Goal: Find specific page/section: Find specific page/section

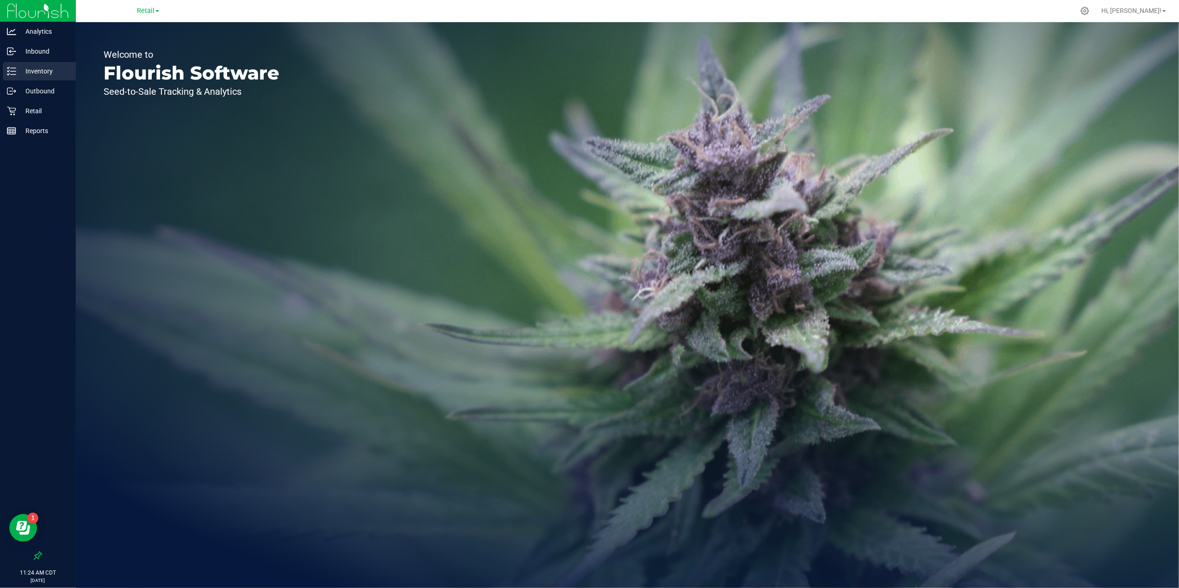
click at [45, 70] on p "Inventory" at bounding box center [44, 71] width 56 height 11
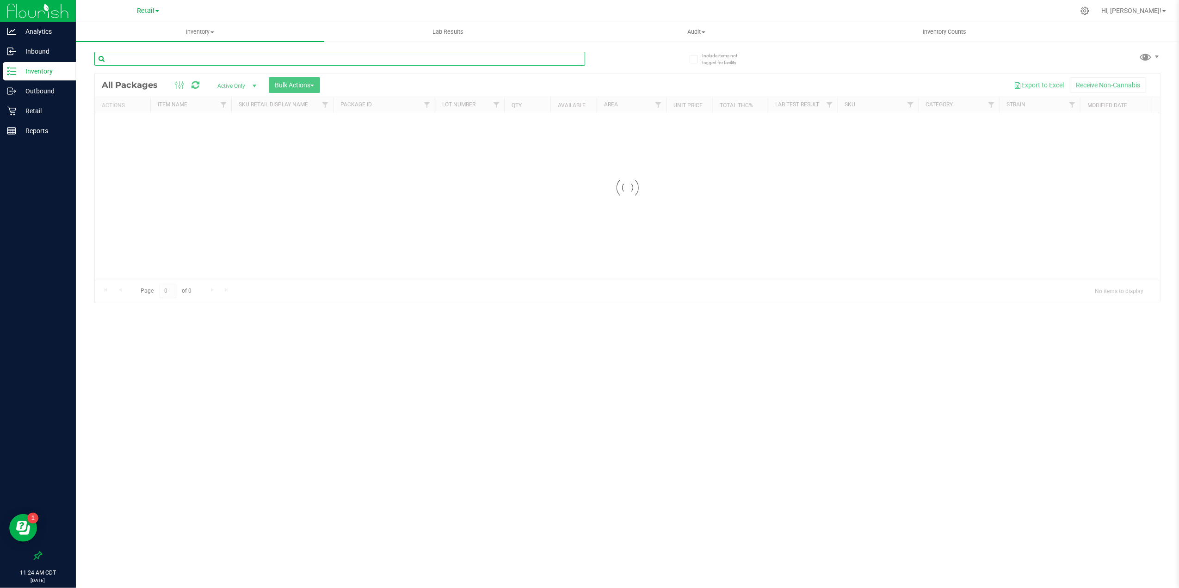
click at [179, 59] on input "text" at bounding box center [339, 59] width 491 height 14
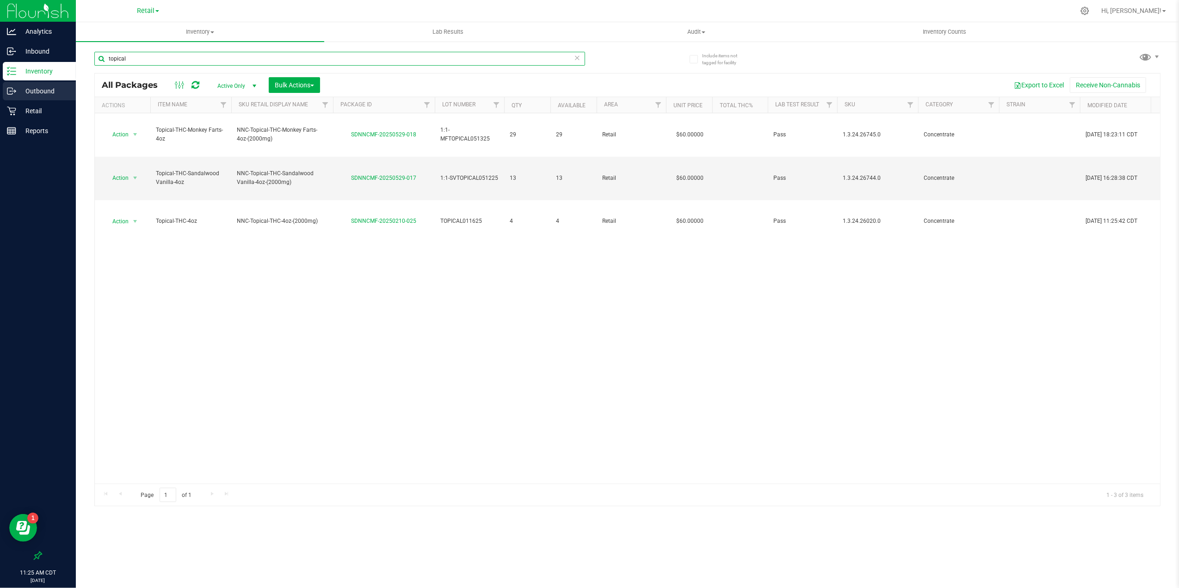
type input "topical"
click at [31, 86] on p "Outbound" at bounding box center [44, 91] width 56 height 11
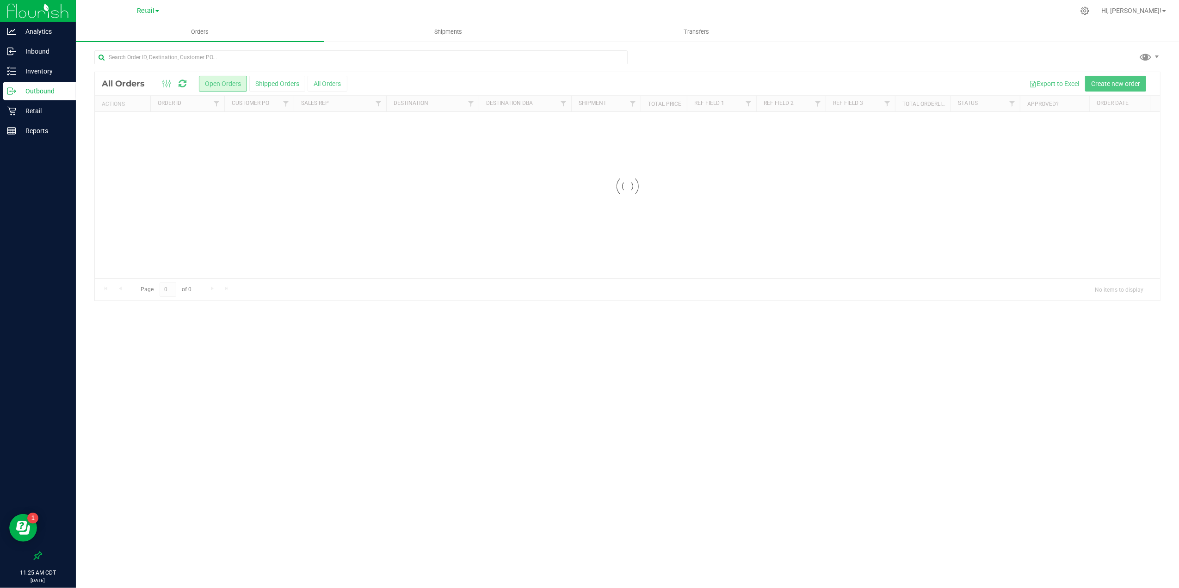
click at [148, 10] on span "Retail" at bounding box center [146, 11] width 18 height 8
click at [148, 43] on link "Manufacturing" at bounding box center [147, 45] width 135 height 12
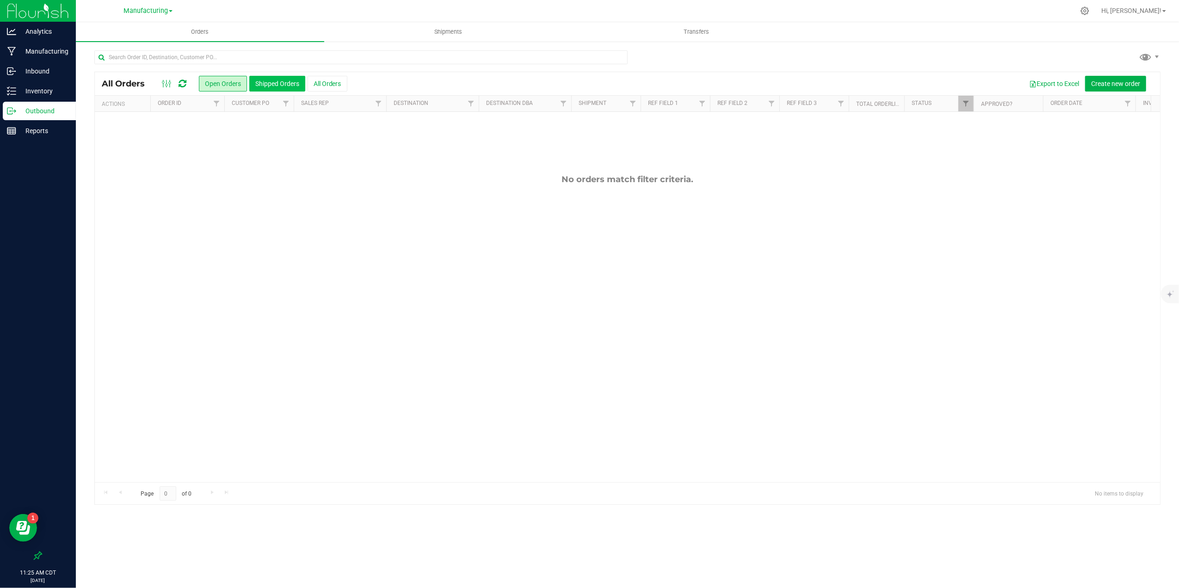
click at [279, 80] on button "Shipped Orders" at bounding box center [277, 84] width 56 height 16
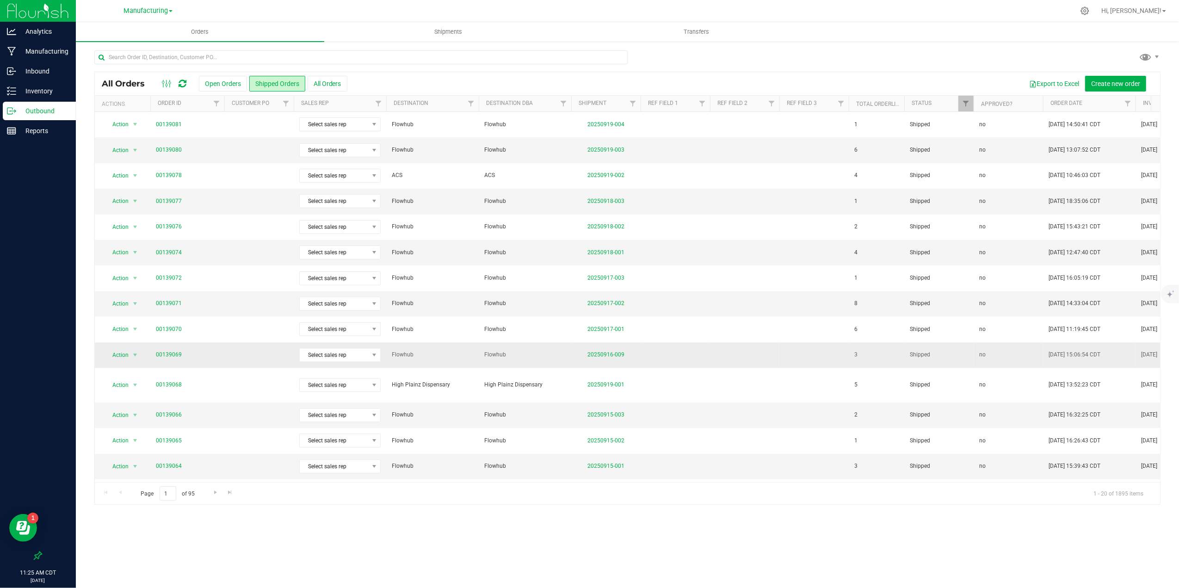
scroll to position [154, 0]
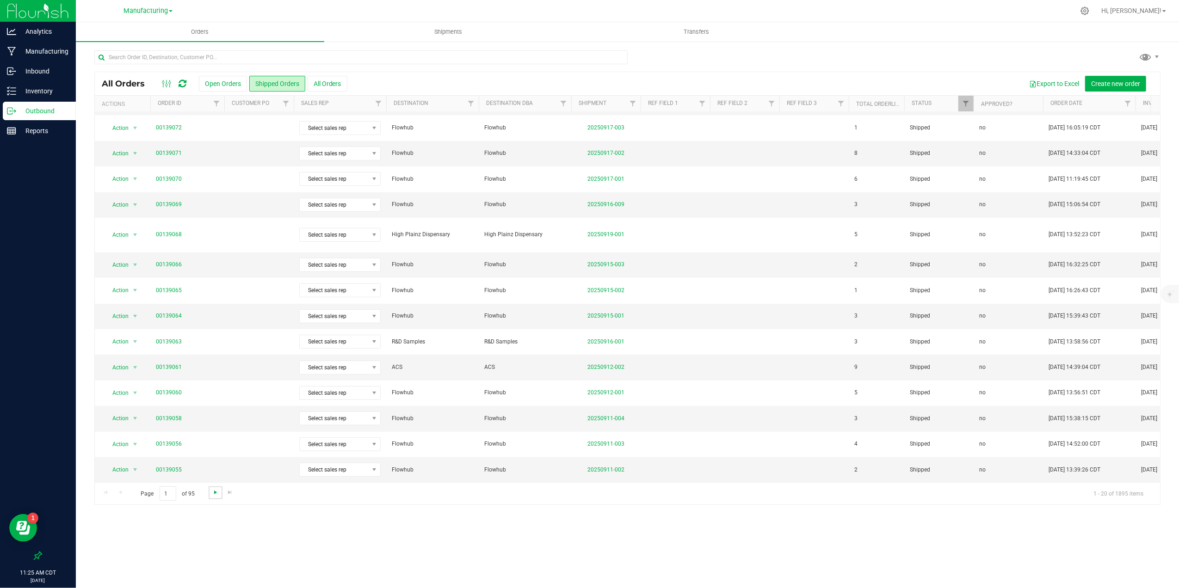
click at [215, 496] on span "Go to the next page" at bounding box center [215, 492] width 7 height 7
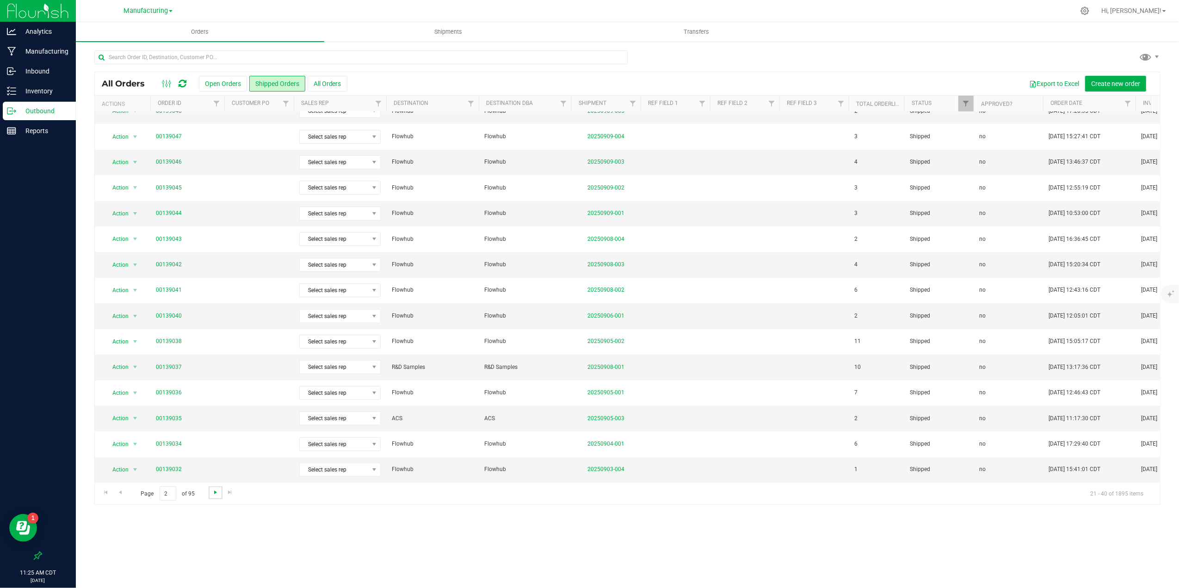
click at [213, 493] on span "Go to the next page" at bounding box center [215, 492] width 7 height 7
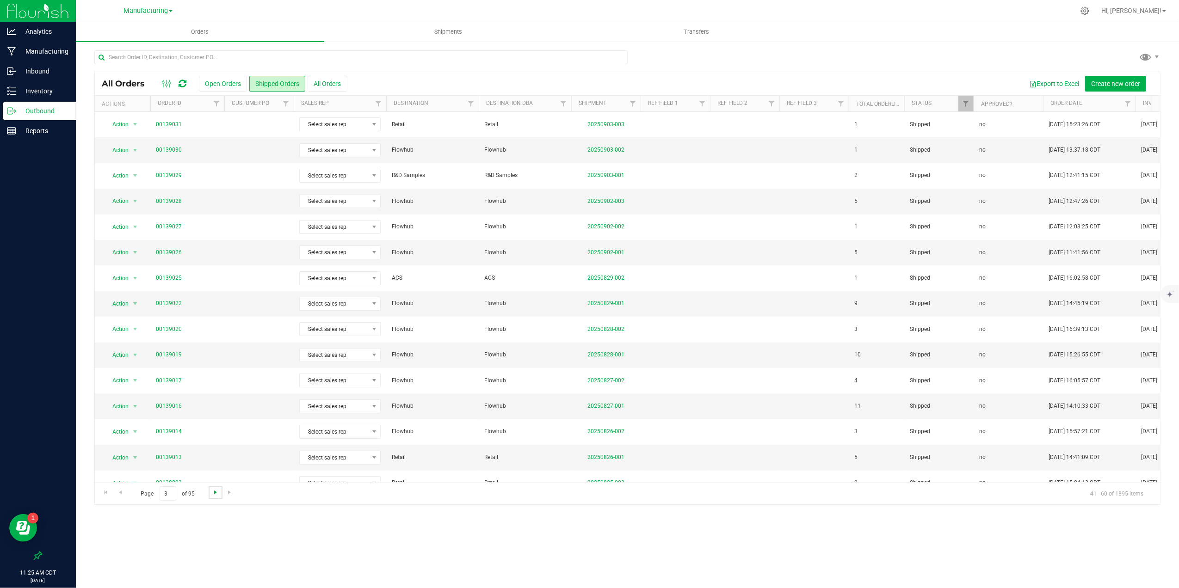
click at [213, 493] on span "Go to the next page" at bounding box center [215, 492] width 7 height 7
click at [123, 496] on span "Go to the previous page" at bounding box center [120, 492] width 7 height 7
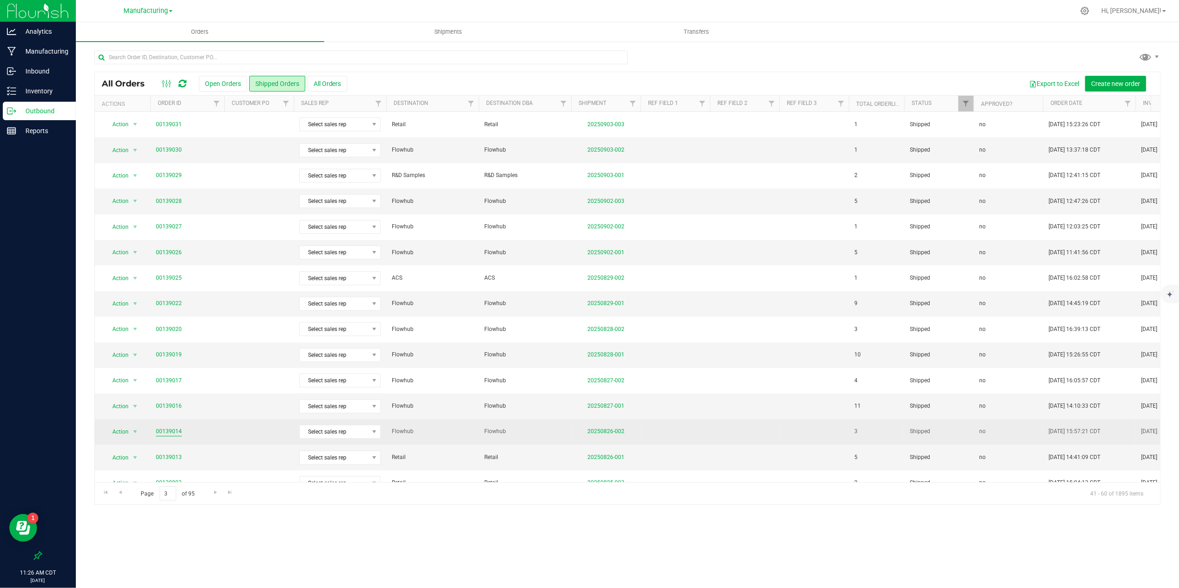
click at [171, 436] on link "00139014" at bounding box center [169, 431] width 26 height 9
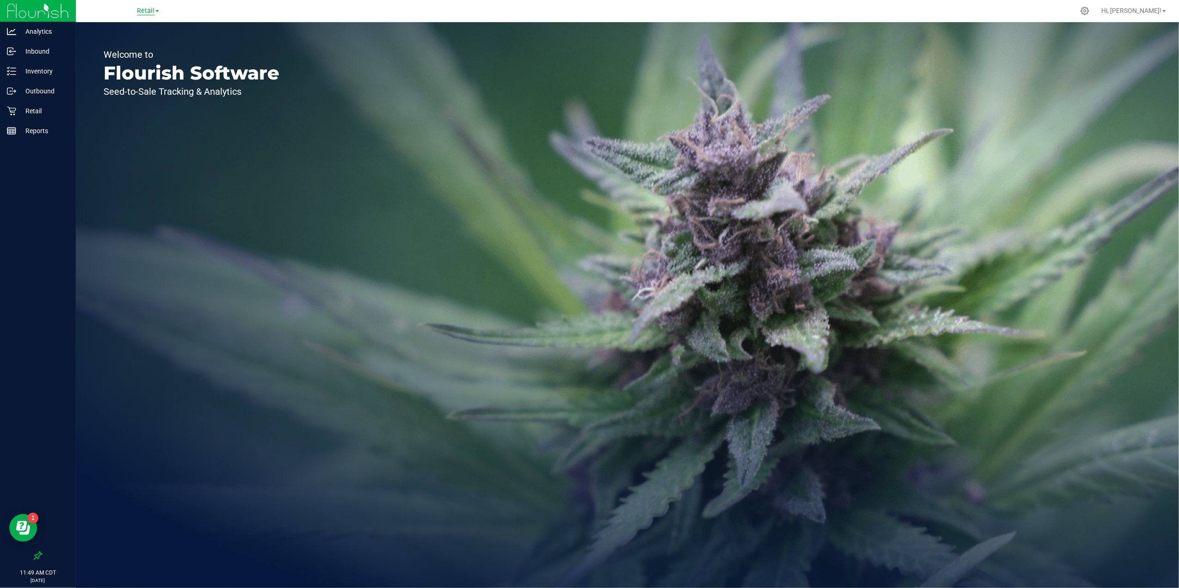
drag, startPoint x: 134, startPoint y: 12, endPoint x: 141, endPoint y: 12, distance: 6.9
click at [134, 12] on div "Retail" at bounding box center [147, 11] width 135 height 14
click at [150, 12] on span "Retail" at bounding box center [146, 11] width 18 height 8
click at [144, 43] on link "Manufacturing" at bounding box center [147, 45] width 135 height 12
click at [45, 109] on p "Outbound" at bounding box center [44, 110] width 56 height 11
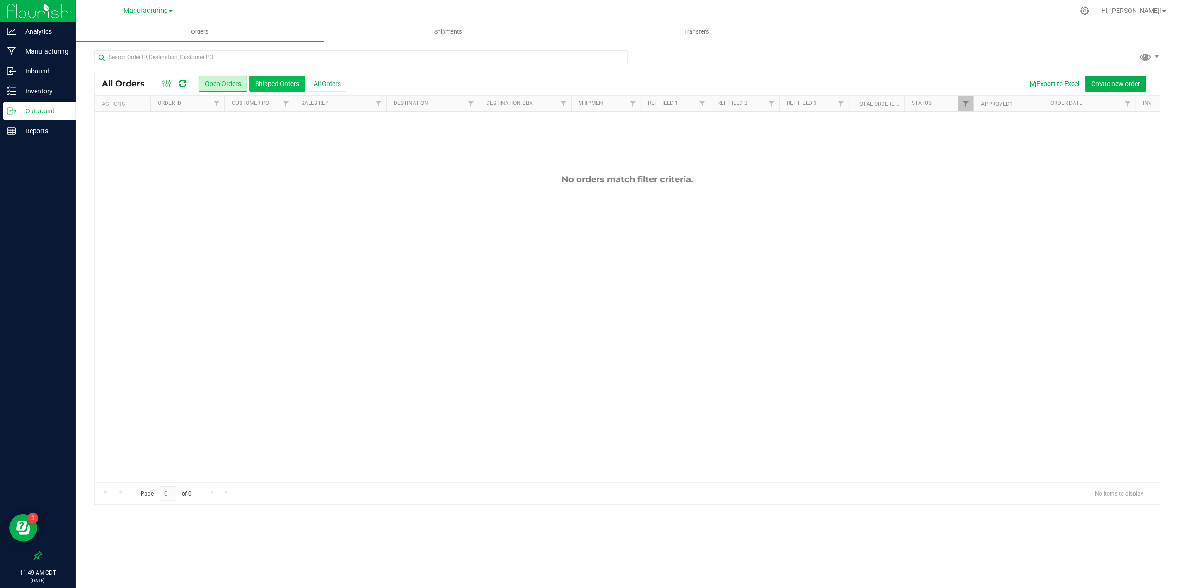
click at [272, 80] on button "Shipped Orders" at bounding box center [277, 84] width 56 height 16
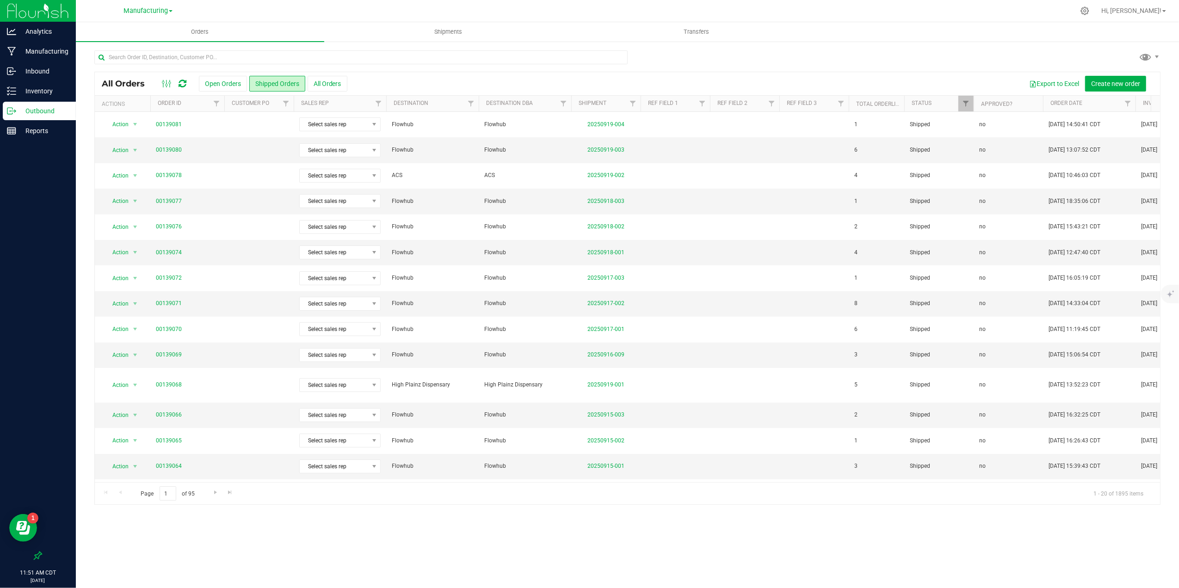
click at [583, 543] on div "Orders Shipments Transfers All Orders Open Orders Shipped Orders" at bounding box center [627, 305] width 1103 height 566
click at [224, 76] on button "Open Orders" at bounding box center [223, 84] width 48 height 16
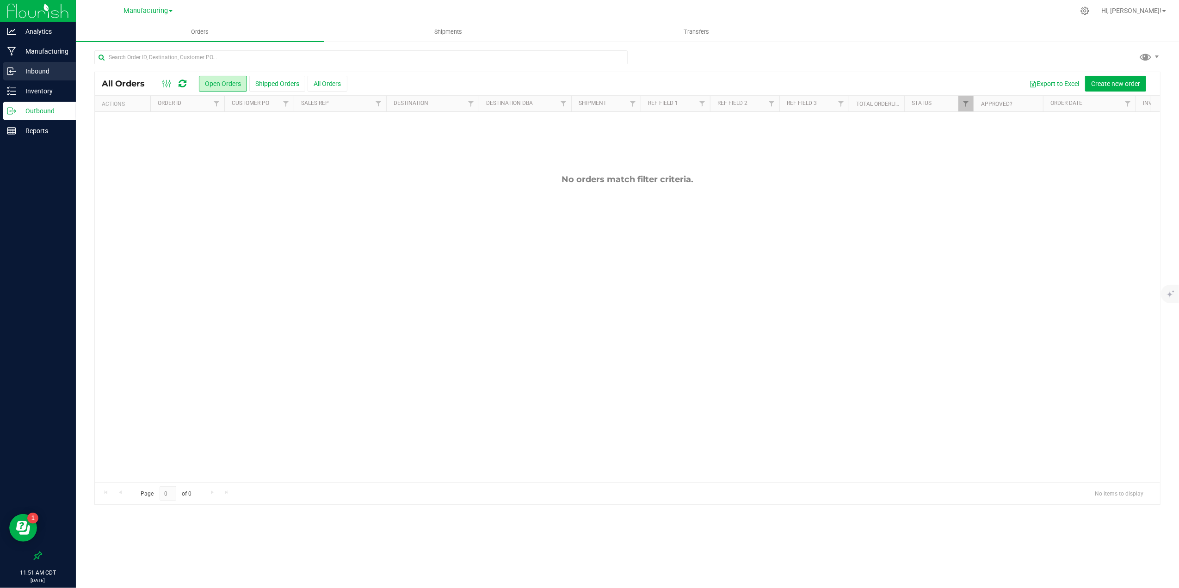
click at [39, 71] on p "Inbound" at bounding box center [44, 71] width 56 height 11
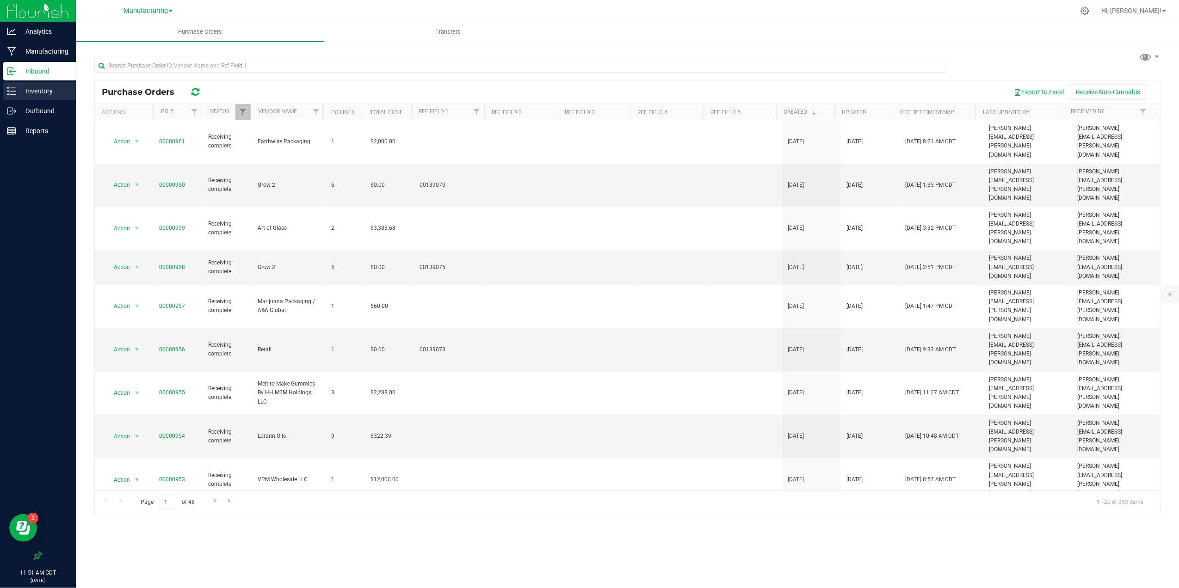
click at [35, 82] on div "Inventory" at bounding box center [39, 91] width 73 height 19
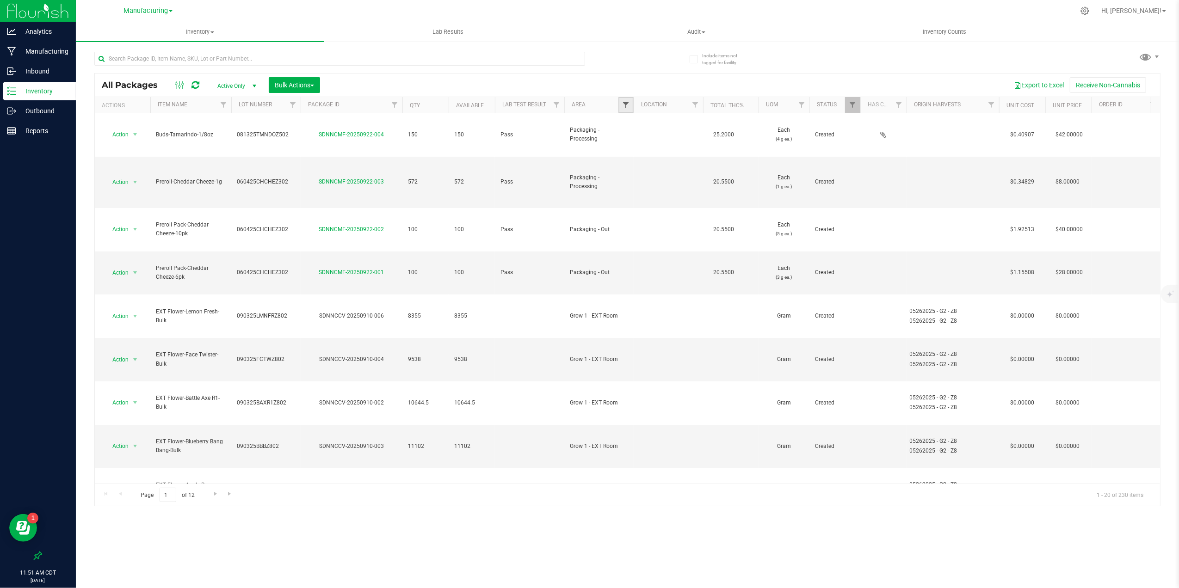
click at [622, 108] on span "Filter" at bounding box center [625, 104] width 7 height 7
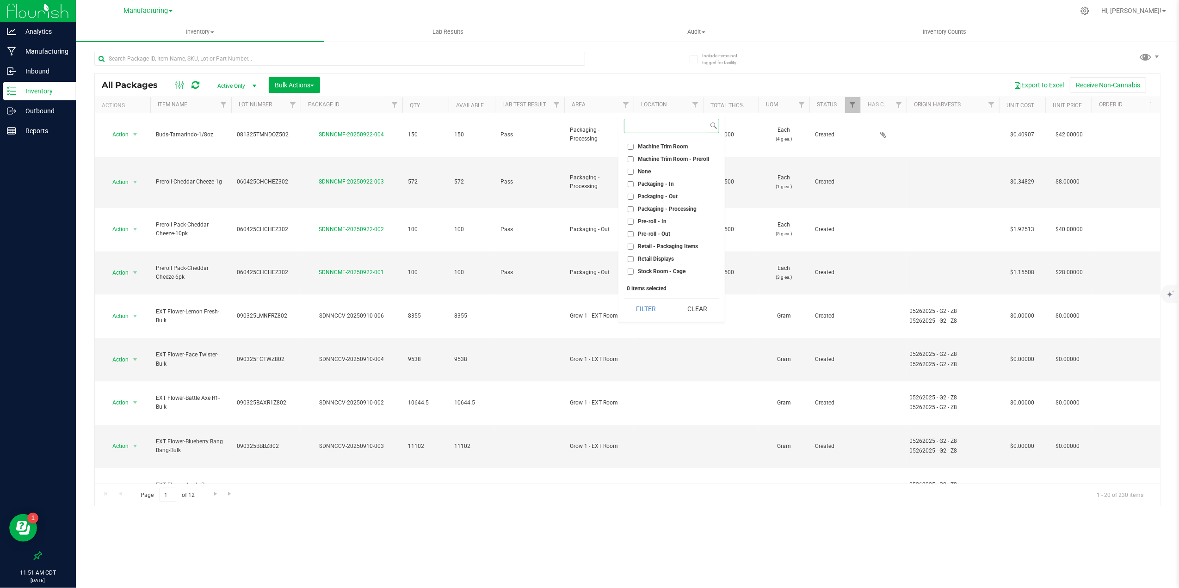
scroll to position [224, 0]
click at [661, 191] on li "Packaging - Out" at bounding box center [671, 196] width 95 height 10
click at [633, 198] on input "Packaging - Out" at bounding box center [631, 196] width 6 height 6
checkbox input "true"
click at [655, 304] on button "Filter" at bounding box center [646, 309] width 44 height 20
